Goal: Transaction & Acquisition: Purchase product/service

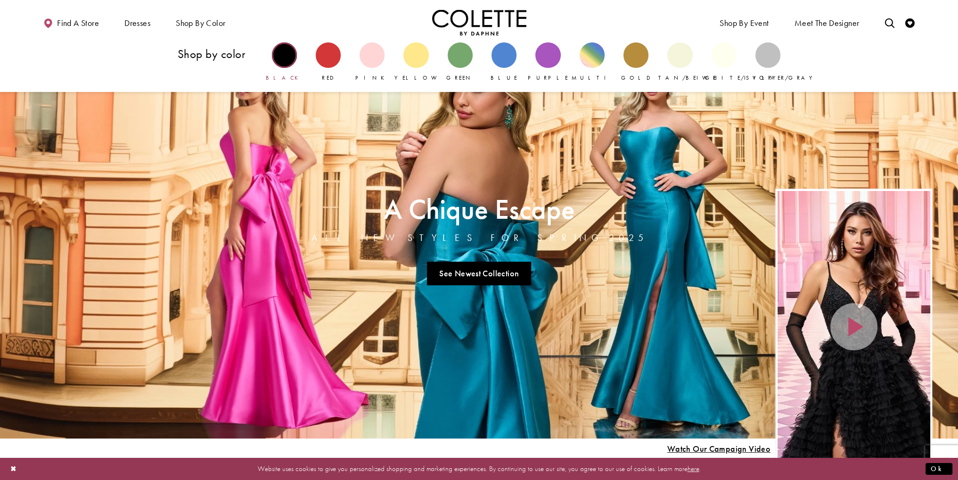
click at [287, 60] on div "Primary block" at bounding box center [284, 54] width 25 height 25
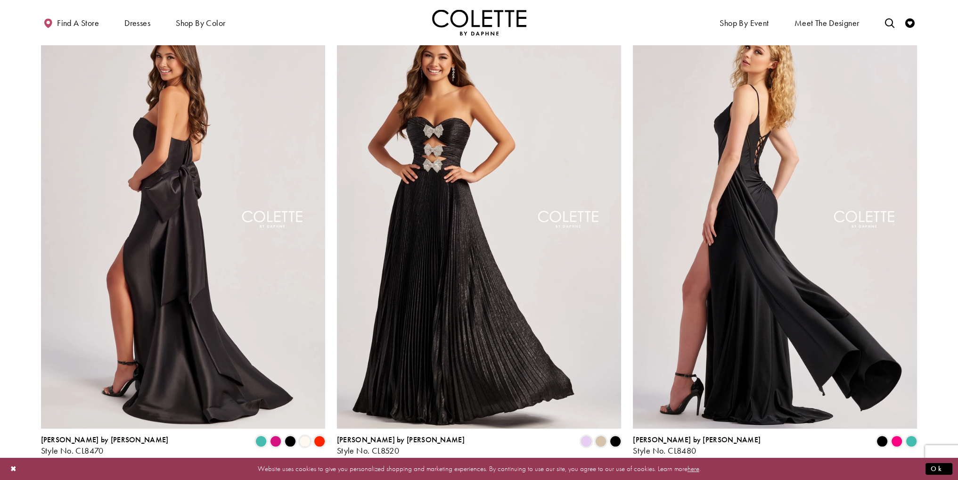
scroll to position [94, 0]
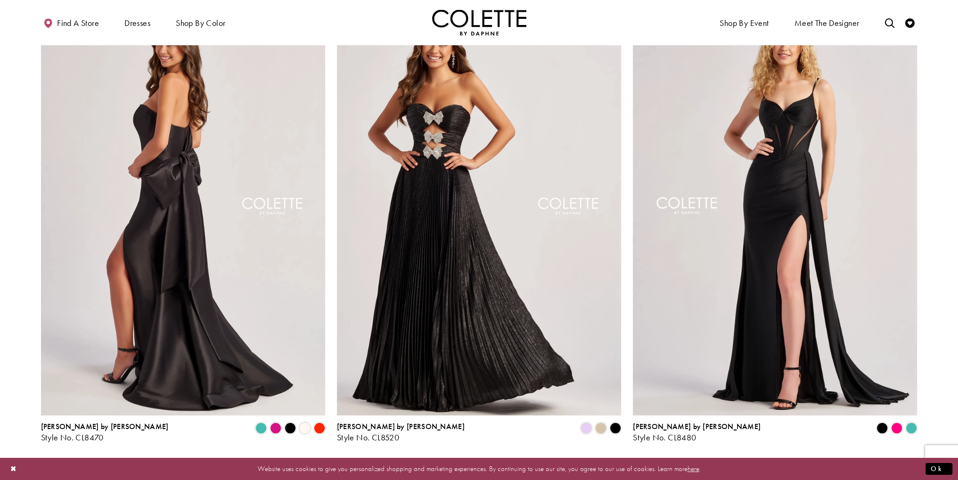
click at [151, 209] on img "Visit Colette by Daphne Style No. CL8470 Page" at bounding box center [183, 208] width 284 height 414
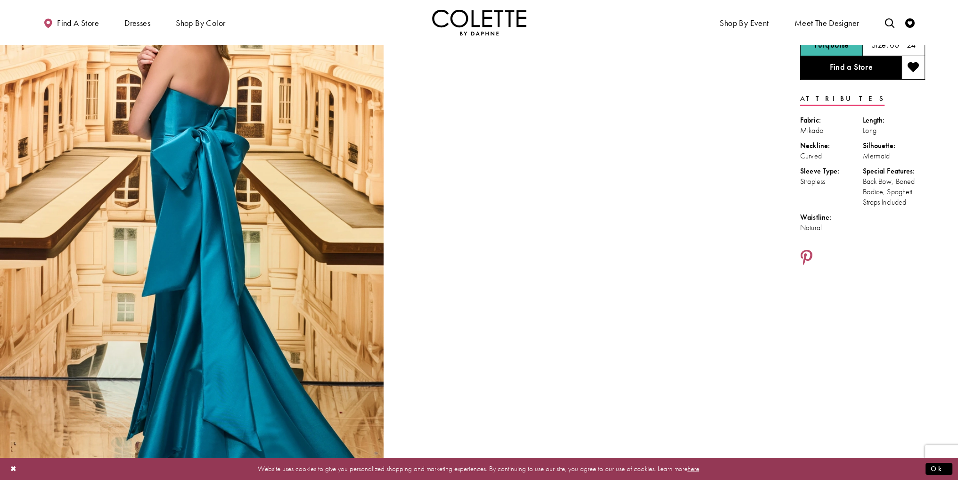
scroll to position [94, 0]
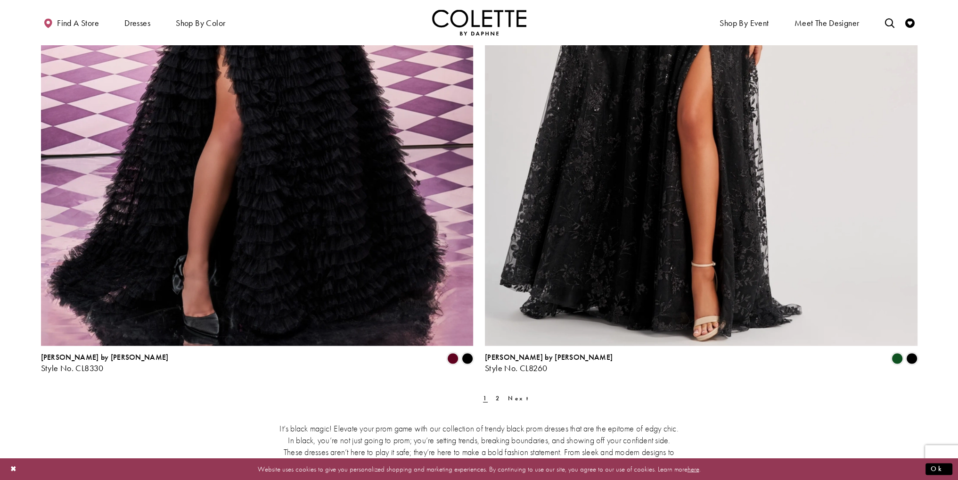
scroll to position [2263, 0]
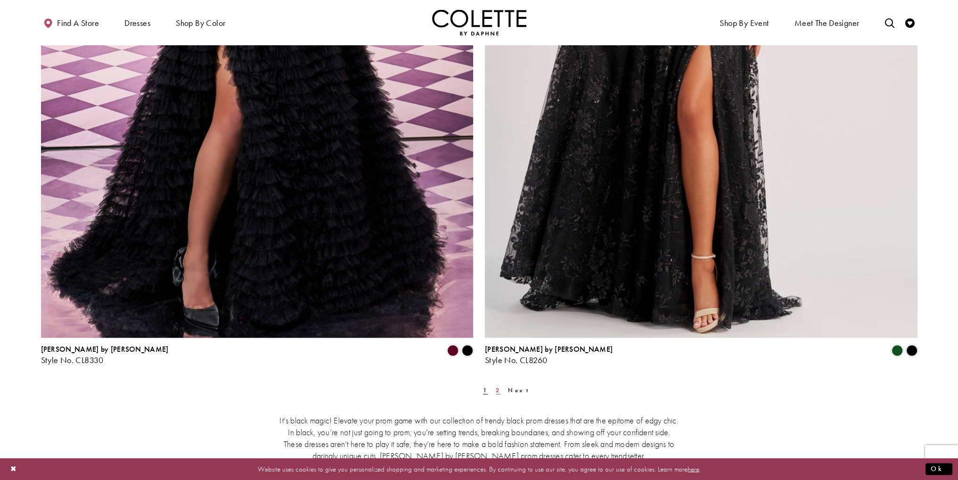
click at [493, 388] on link "2" at bounding box center [498, 390] width 10 height 14
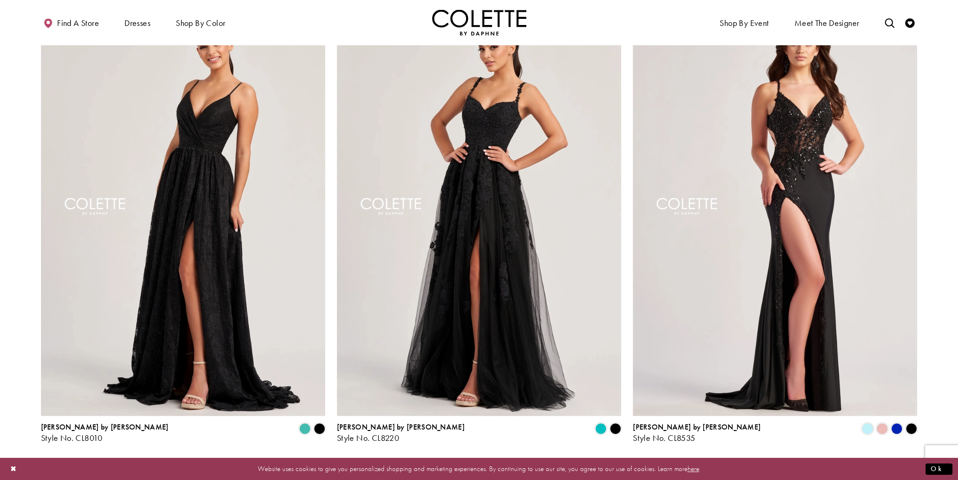
scroll to position [569, 0]
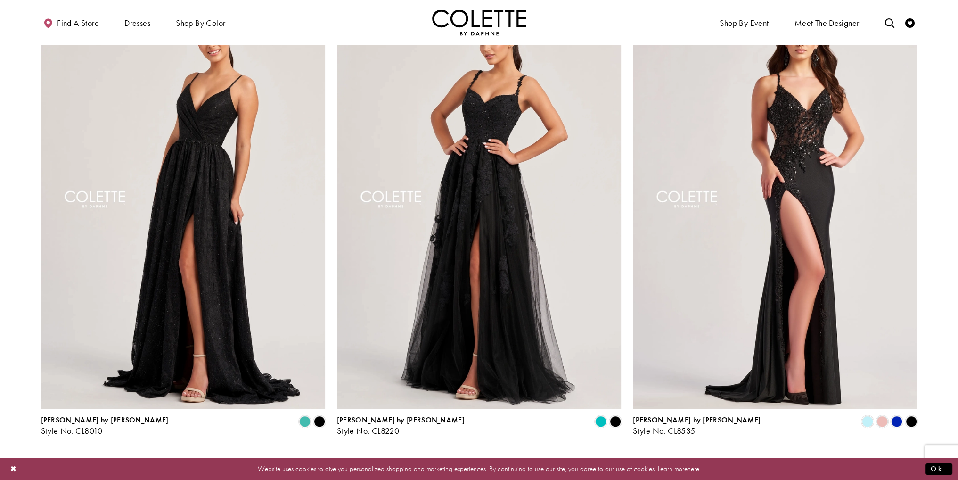
click at [485, 290] on img "Visit Colette by Daphne Style No. CL8220 Page" at bounding box center [479, 202] width 284 height 414
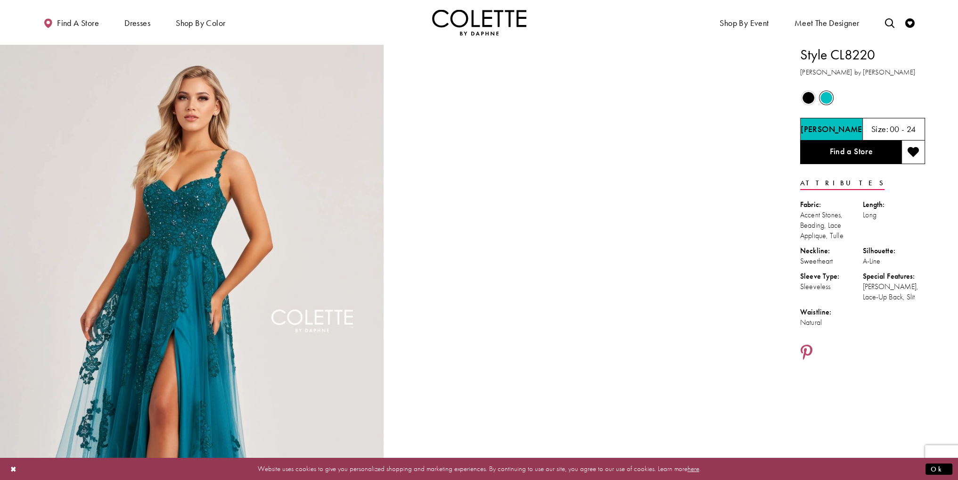
click at [808, 103] on span "Product color controls state depends on size chosen" at bounding box center [809, 98] width 12 height 12
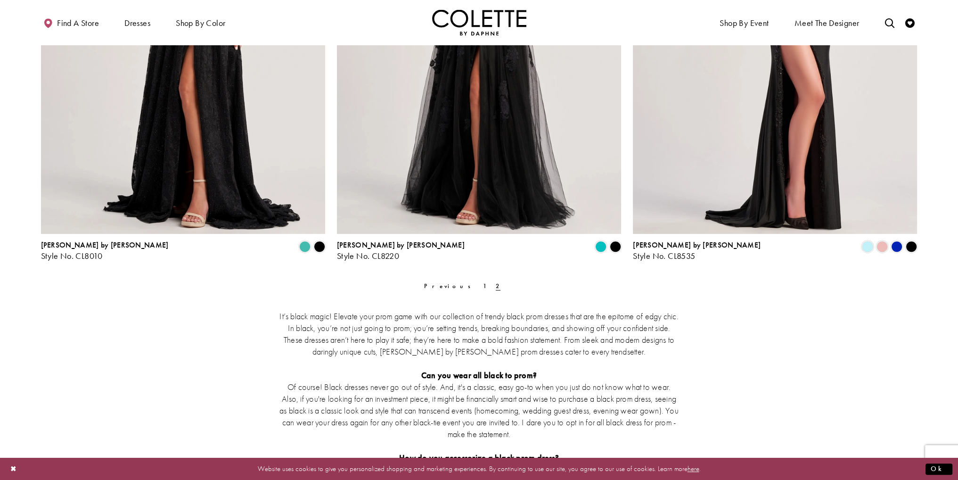
scroll to position [758, 0]
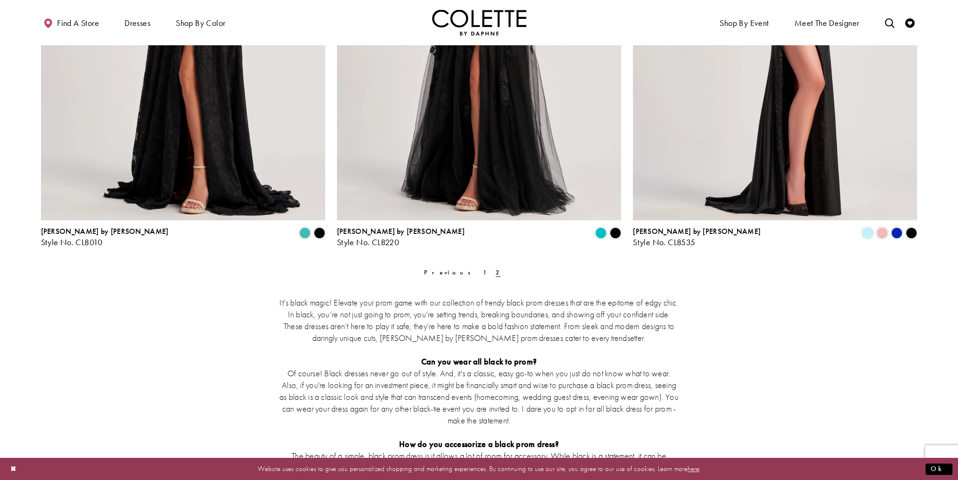
click at [493, 272] on span "2" at bounding box center [498, 272] width 10 height 14
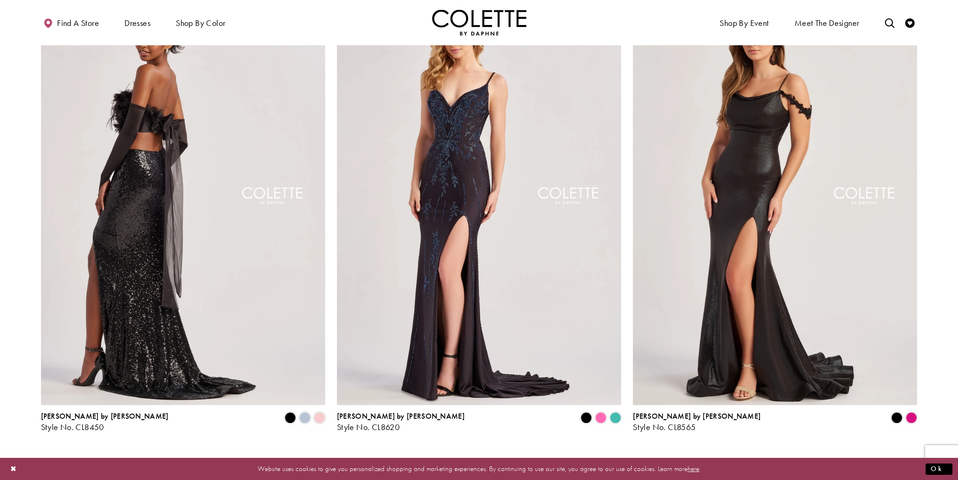
scroll to position [98, 0]
